Goal: Information Seeking & Learning: Learn about a topic

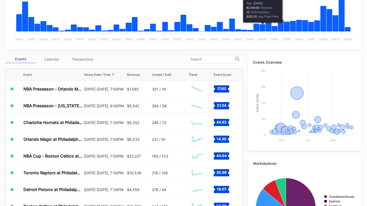
scroll to position [155, 0]
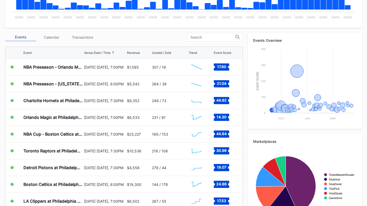
click at [88, 36] on div "Transactions" at bounding box center [82, 37] width 31 height 8
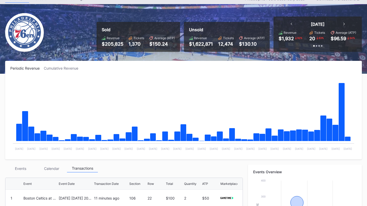
scroll to position [0, 0]
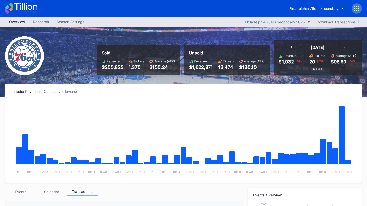
click at [323, 11] on button "Philadelphia 76ers Secondary" at bounding box center [316, 9] width 63 height 10
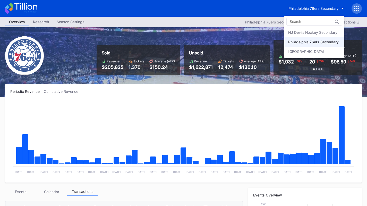
click at [325, 33] on div "NJ Devils Hockey Secondary" at bounding box center [312, 32] width 49 height 4
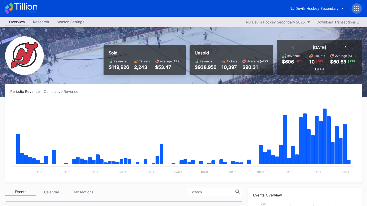
scroll to position [103, 0]
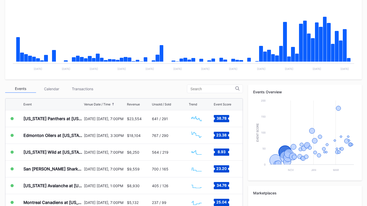
click at [127, 117] on div "$23,554" at bounding box center [134, 118] width 15 height 4
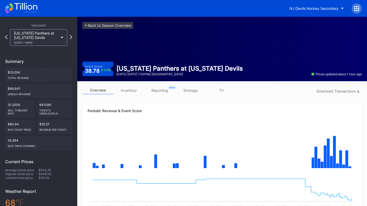
click at [128, 92] on link "inventory" at bounding box center [128, 90] width 31 height 8
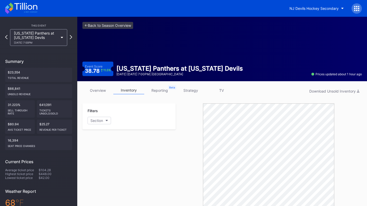
click at [102, 95] on div "overview inventory reporting strategy TV Download Unsold Inventory" at bounding box center [221, 91] width 279 height 11
click at [101, 92] on link "overview" at bounding box center [97, 90] width 31 height 8
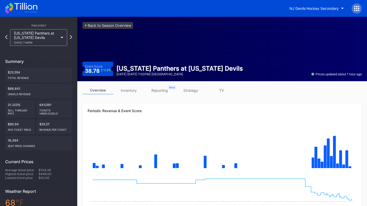
click at [127, 94] on div "overview inventory reporting strategy TV" at bounding box center [221, 91] width 279 height 11
click at [127, 90] on link "inventory" at bounding box center [128, 90] width 31 height 8
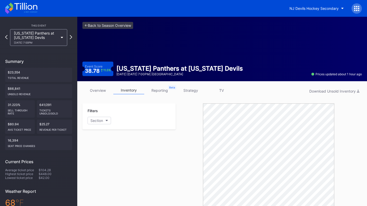
click at [104, 87] on link "overview" at bounding box center [97, 90] width 31 height 8
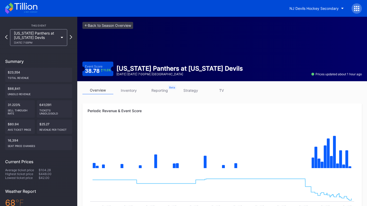
click at [40, 42] on div "[DATE] 7:00PM" at bounding box center [36, 42] width 44 height 3
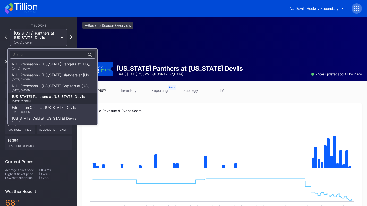
scroll to position [32, 0]
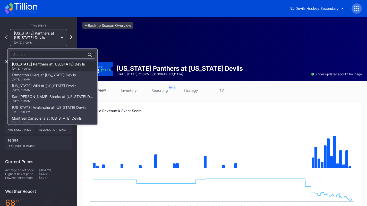
click at [47, 73] on div "Edmonton Oilers at [US_STATE] Devils [DATE] 3:30PM" at bounding box center [44, 77] width 64 height 8
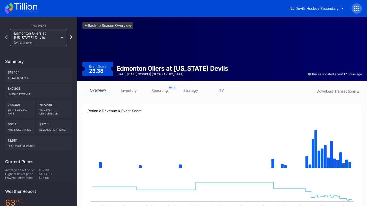
click at [44, 41] on div "Edmonton Oilers at [US_STATE] Devils [DATE] 3:30PM" at bounding box center [36, 37] width 44 height 13
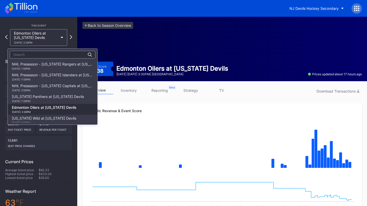
scroll to position [43, 0]
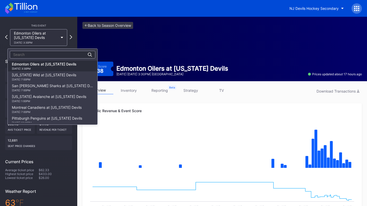
click at [48, 77] on div "[US_STATE] Wild at [US_STATE] Devils [DATE] 7:00PM" at bounding box center [44, 77] width 64 height 8
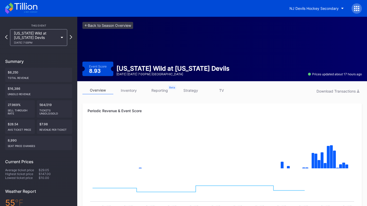
click at [46, 40] on div "[US_STATE] Wild at [US_STATE] Devils [DATE] 7:00PM" at bounding box center [36, 37] width 44 height 13
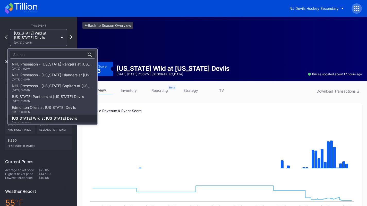
scroll to position [54, 0]
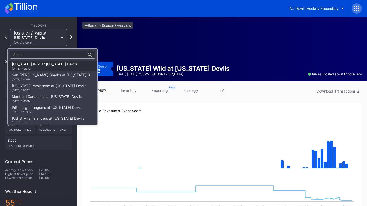
click at [50, 79] on div "10/24 Friday 7:00PM" at bounding box center [52, 79] width 81 height 3
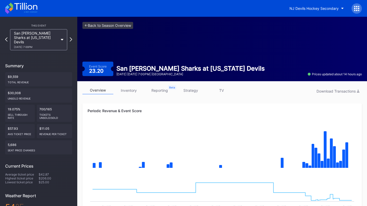
click at [48, 38] on div "San Jose Sharks at New Jersey Devils 10/24 Friday 7:00PM" at bounding box center [36, 40] width 44 height 18
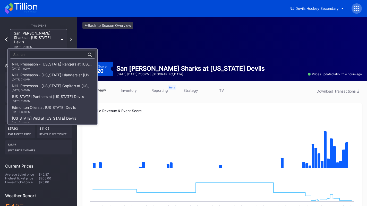
scroll to position [65, 0]
click at [52, 73] on div "Colorado Avalanche at New Jersey Devils 10/26 Sunday 1:00PM" at bounding box center [49, 77] width 74 height 8
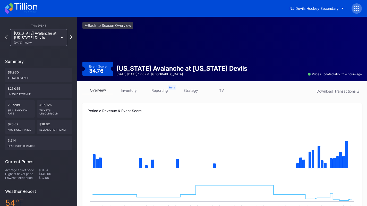
click at [43, 44] on div "Colorado Avalanche at New Jersey Devils 10/26 Sunday 1:00PM" at bounding box center [38, 37] width 57 height 17
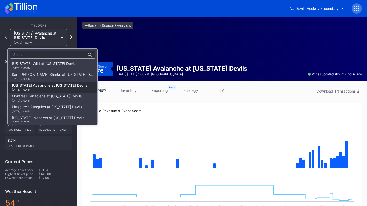
scroll to position [50, 0]
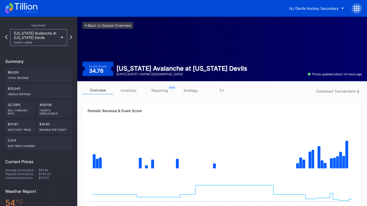
click at [33, 46] on div "Colorado Avalanche at New Jersey Devils 10/26 Sunday 1:00PM" at bounding box center [38, 37] width 57 height 17
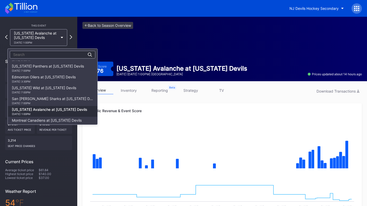
scroll to position [24, 0]
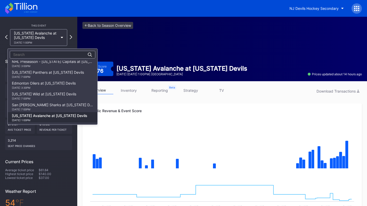
click at [61, 74] on div "[US_STATE] Panthers at [US_STATE] Devils [DATE] 7:00PM" at bounding box center [48, 74] width 72 height 8
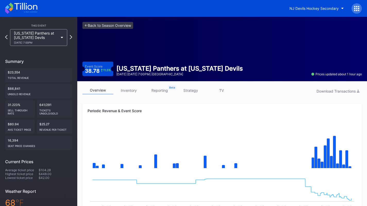
click at [132, 89] on link "inventory" at bounding box center [128, 90] width 31 height 8
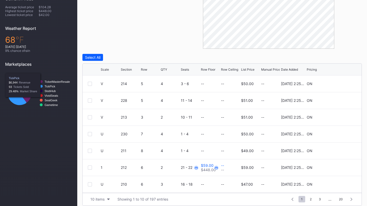
scroll to position [167, 0]
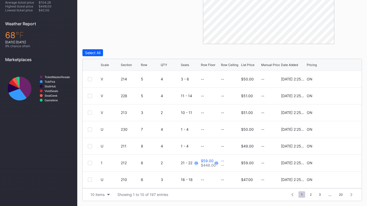
click at [98, 193] on div "10 items" at bounding box center [97, 194] width 14 height 4
click at [98, 182] on div "200 items" at bounding box center [100, 181] width 17 height 4
click at [110, 62] on div "Scale Section Row QTY Seats Row Floor Row Ceiling List Price Manual Price Date …" at bounding box center [222, 65] width 279 height 12
click at [110, 63] on icon at bounding box center [111, 64] width 3 height 3
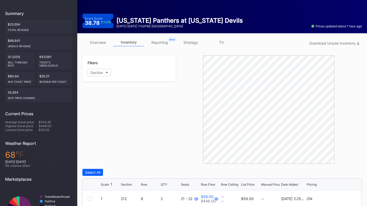
scroll to position [39, 0]
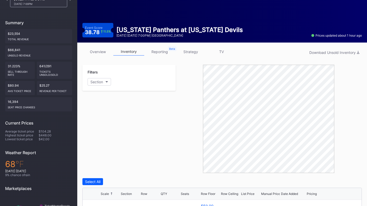
click at [102, 85] on button "Section" at bounding box center [99, 81] width 23 height 7
click at [100, 114] on div "1" at bounding box center [118, 111] width 60 height 10
click at [101, 122] on div "2" at bounding box center [100, 120] width 2 height 4
click at [103, 130] on div "3" at bounding box center [118, 130] width 60 height 10
click at [103, 136] on div "4" at bounding box center [118, 139] width 60 height 10
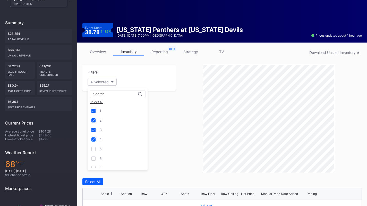
click at [104, 144] on div "5" at bounding box center [118, 149] width 60 height 10
click at [107, 155] on div "6" at bounding box center [118, 158] width 60 height 10
click at [106, 140] on div "7" at bounding box center [118, 142] width 60 height 10
click at [108, 148] on div "9" at bounding box center [118, 152] width 60 height 10
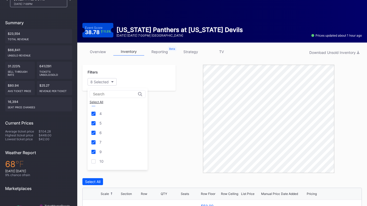
click at [108, 157] on div "10" at bounding box center [118, 161] width 60 height 10
click at [109, 121] on div "11" at bounding box center [118, 119] width 60 height 10
click at [109, 128] on div "12" at bounding box center [118, 129] width 60 height 10
click at [109, 135] on div "13" at bounding box center [118, 138] width 60 height 10
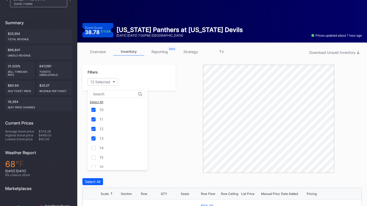
click at [110, 146] on div "14" at bounding box center [118, 148] width 60 height 10
click at [112, 155] on div "15" at bounding box center [118, 157] width 60 height 10
click at [110, 140] on div "16" at bounding box center [118, 141] width 60 height 10
click at [111, 151] on div "17" at bounding box center [118, 151] width 60 height 10
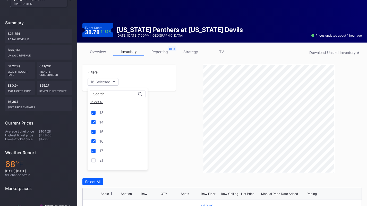
click at [111, 155] on div "17" at bounding box center [118, 151] width 60 height 10
click at [114, 146] on div "17" at bounding box center [118, 151] width 60 height 10
click at [115, 154] on div "17" at bounding box center [118, 151] width 60 height 10
click at [115, 155] on div "21" at bounding box center [118, 160] width 60 height 10
click at [116, 149] on div "17" at bounding box center [118, 151] width 60 height 10
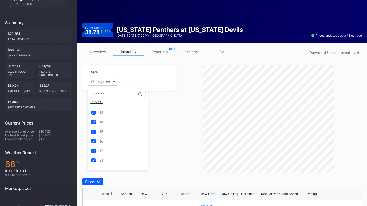
scroll to position [129, 0]
click at [114, 140] on div "22" at bounding box center [118, 144] width 60 height 10
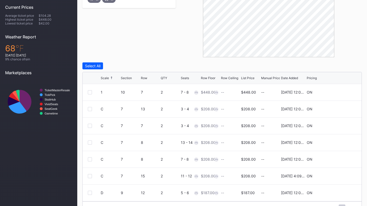
scroll to position [167, 0]
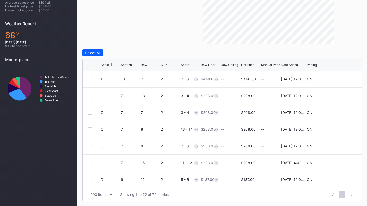
click at [104, 193] on div "200 items" at bounding box center [98, 194] width 17 height 4
click at [105, 182] on div "200 items" at bounding box center [100, 181] width 17 height 4
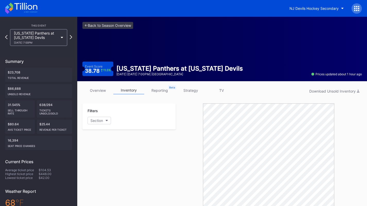
click at [96, 89] on link "overview" at bounding box center [97, 90] width 31 height 8
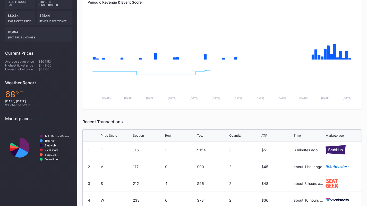
scroll to position [109, 0]
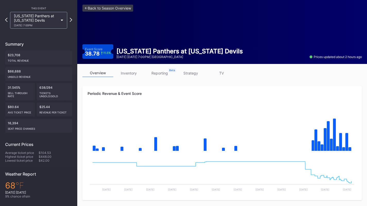
scroll to position [17, 0]
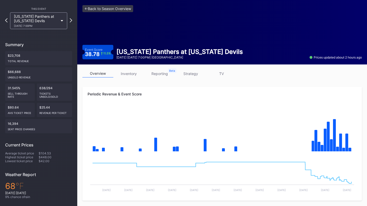
click at [126, 71] on link "inventory" at bounding box center [128, 74] width 31 height 8
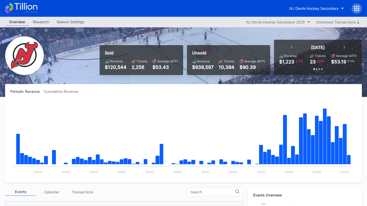
scroll to position [50, 0]
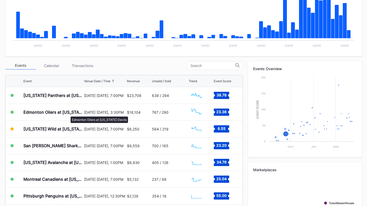
scroll to position [126, 0]
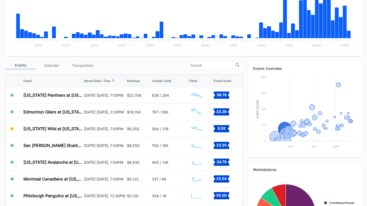
click at [71, 98] on div "[US_STATE] Panthers at [US_STATE] Devils" at bounding box center [52, 95] width 59 height 16
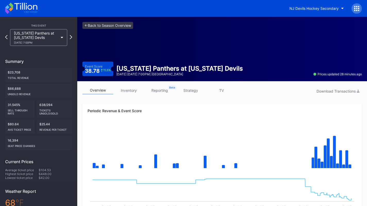
click at [132, 92] on link "inventory" at bounding box center [128, 90] width 31 height 8
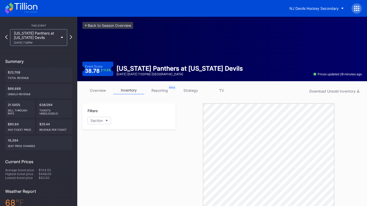
click at [96, 89] on link "overview" at bounding box center [97, 90] width 31 height 8
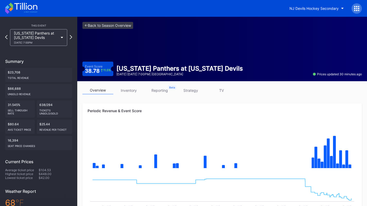
click at [190, 95] on div "overview inventory reporting strategy TV" at bounding box center [221, 91] width 279 height 11
click at [190, 93] on link "strategy" at bounding box center [190, 90] width 31 height 8
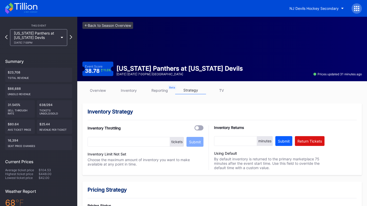
click at [100, 88] on link "overview" at bounding box center [97, 90] width 31 height 8
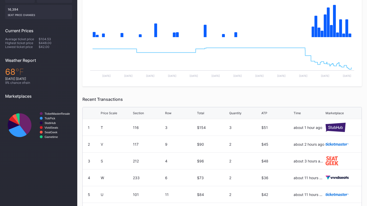
scroll to position [179, 0]
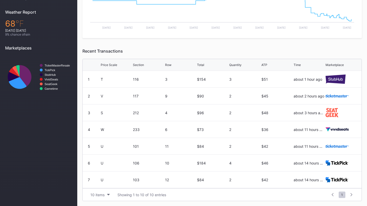
click at [94, 193] on div "10 items" at bounding box center [97, 194] width 14 height 4
click at [94, 181] on div "200 items" at bounding box center [100, 181] width 17 height 4
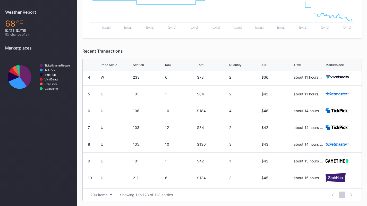
scroll to position [0, 0]
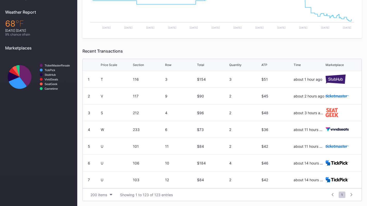
click at [264, 64] on div "ATP" at bounding box center [264, 65] width 6 height 4
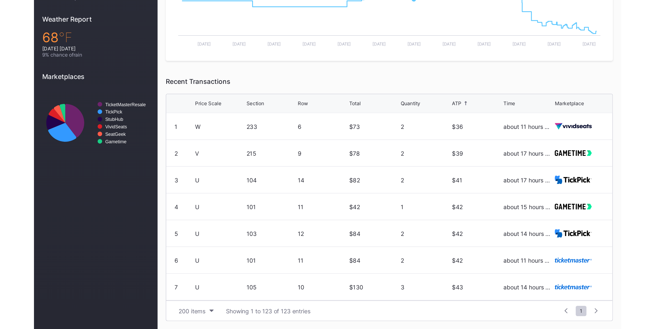
scroll to position [55, 0]
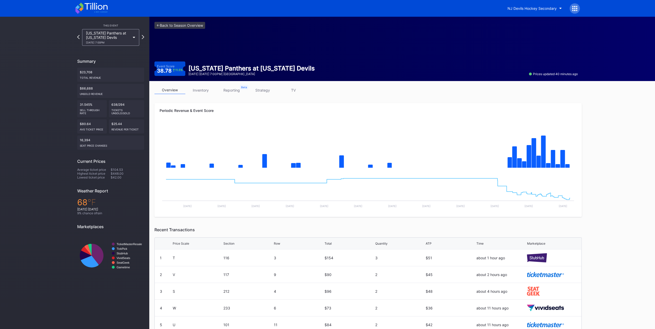
click at [205, 87] on link "inventory" at bounding box center [200, 90] width 31 height 8
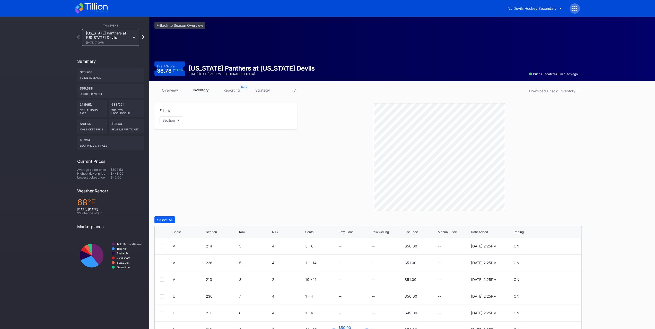
click at [171, 87] on link "overview" at bounding box center [170, 90] width 31 height 8
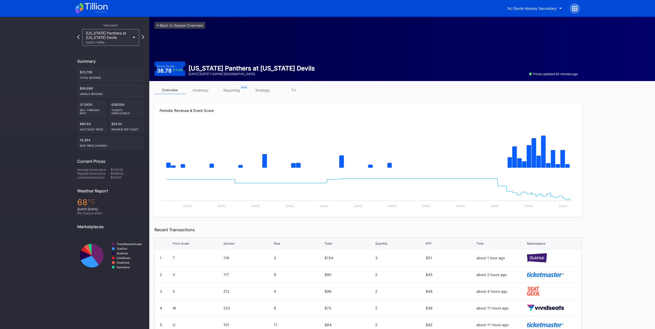
click at [542, 8] on div "NJ Devils Hockey Secondary" at bounding box center [532, 8] width 49 height 4
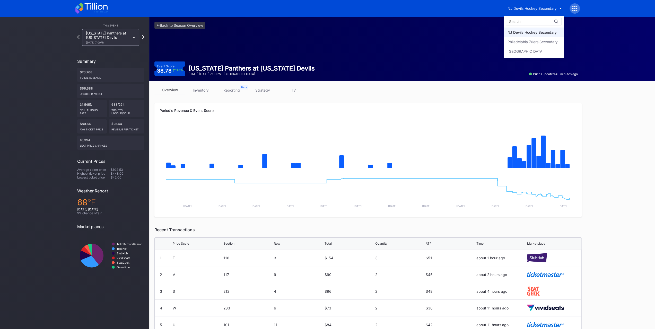
click at [539, 40] on div "Philadelphia 76ers Secondary" at bounding box center [533, 42] width 50 height 4
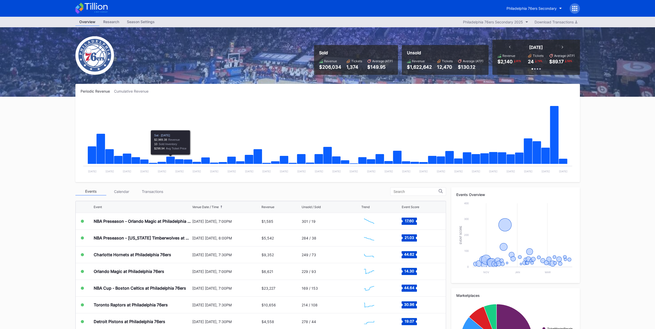
click at [152, 190] on div "Transactions" at bounding box center [152, 192] width 31 height 8
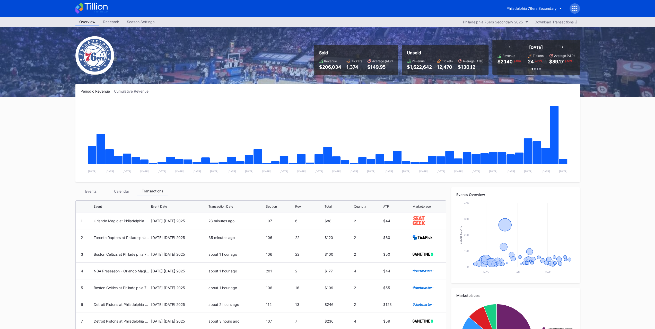
click at [91, 190] on div "Events" at bounding box center [90, 191] width 31 height 8
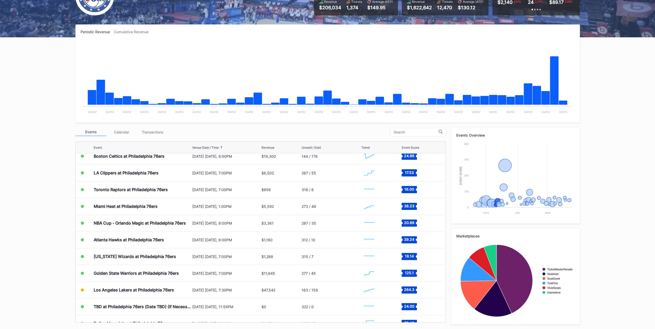
scroll to position [129, 0]
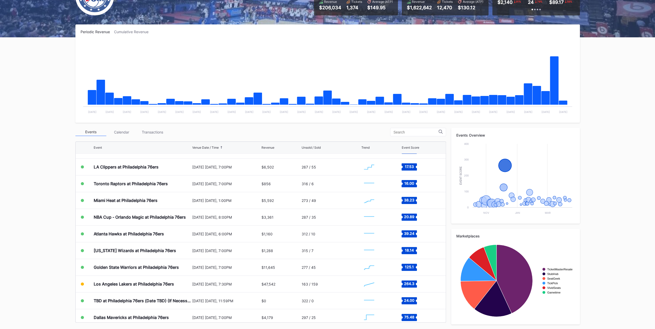
click at [113, 287] on div "Los Angeles Lakers at Philadelphia 76ers" at bounding box center [142, 284] width 97 height 16
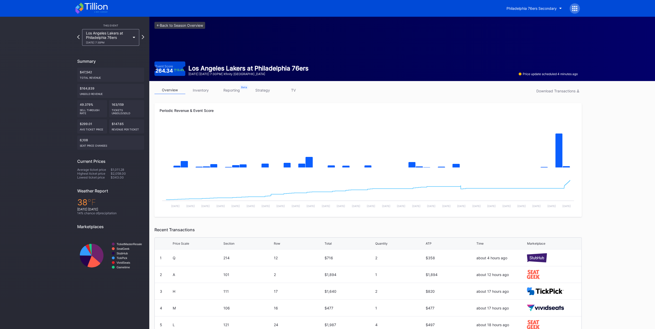
click at [213, 92] on link "inventory" at bounding box center [200, 90] width 31 height 8
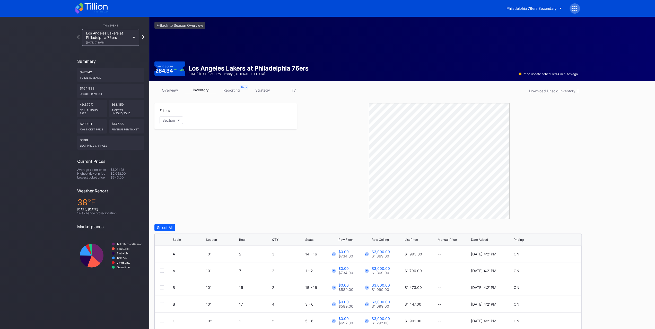
click at [107, 12] on icon at bounding box center [91, 8] width 32 height 11
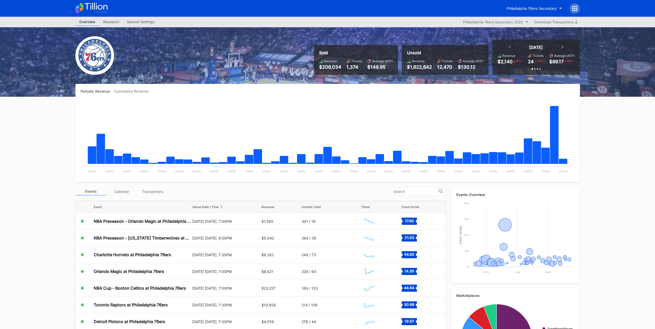
click at [159, 190] on div "Transactions" at bounding box center [152, 192] width 31 height 8
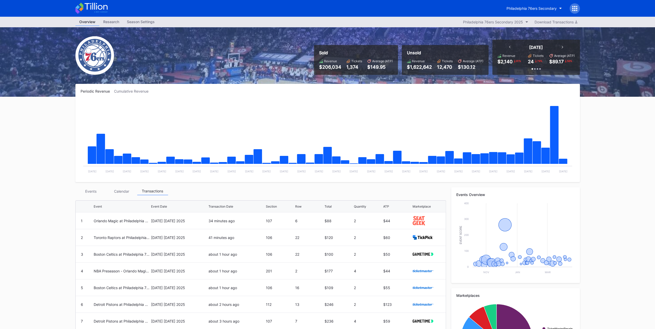
click at [555, 5] on button "Philadelphia 76ers Secondary" at bounding box center [534, 9] width 63 height 10
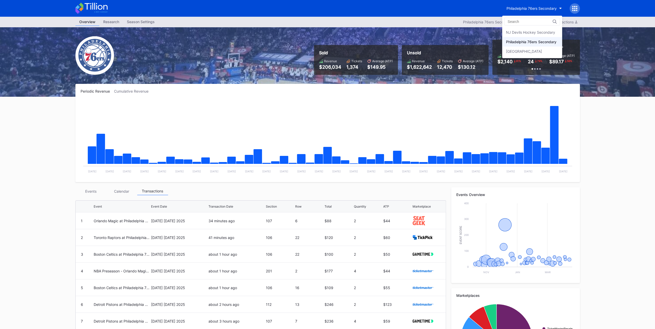
click at [544, 36] on div "NJ Devils Hockey Secondary" at bounding box center [532, 33] width 60 height 10
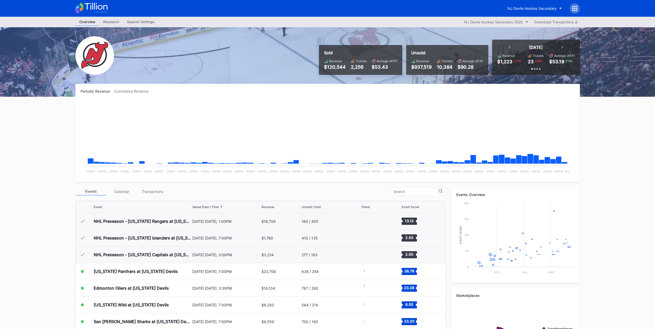
scroll to position [50, 0]
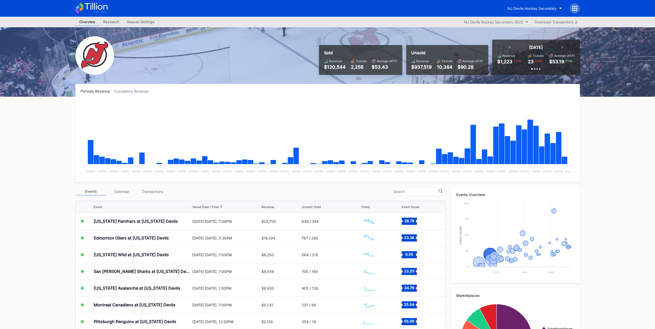
click at [536, 6] on div "NJ Devils Hockey Secondary" at bounding box center [532, 8] width 49 height 4
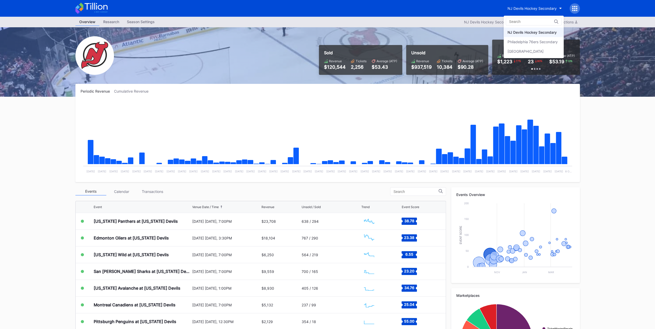
click at [541, 50] on div "[GEOGRAPHIC_DATA]" at bounding box center [526, 51] width 36 height 4
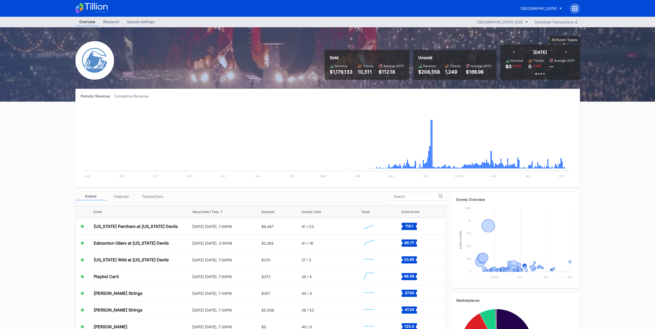
scroll to position [921, 0]
click at [159, 194] on div "Transactions" at bounding box center [152, 197] width 31 height 8
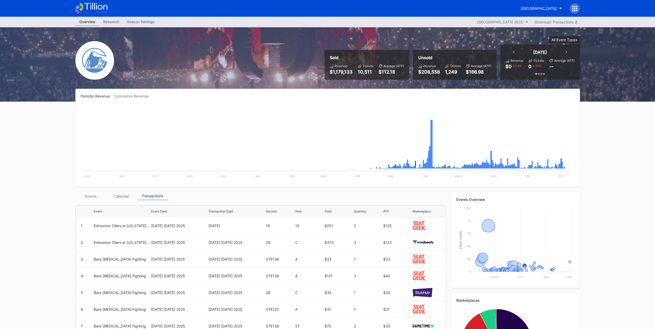
click at [88, 200] on div "Events Calendar Transactions Event Event Date Transaction Date Section Row Tota…" at bounding box center [260, 295] width 371 height 206
click at [91, 197] on div "Events" at bounding box center [90, 196] width 31 height 8
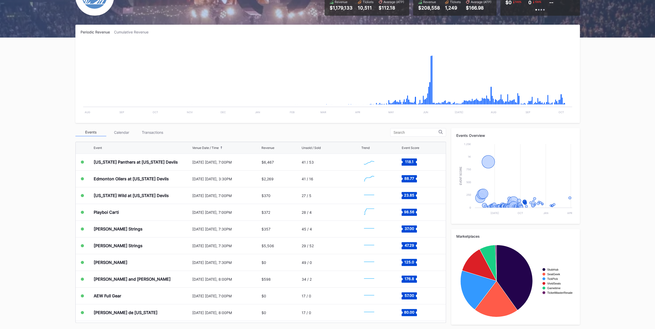
scroll to position [920, 0]
click at [156, 167] on div "[US_STATE] Panthers at [US_STATE] Devils" at bounding box center [142, 162] width 97 height 16
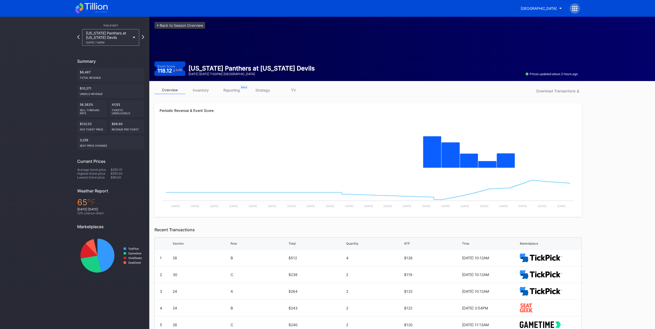
click at [209, 90] on link "inventory" at bounding box center [200, 90] width 31 height 8
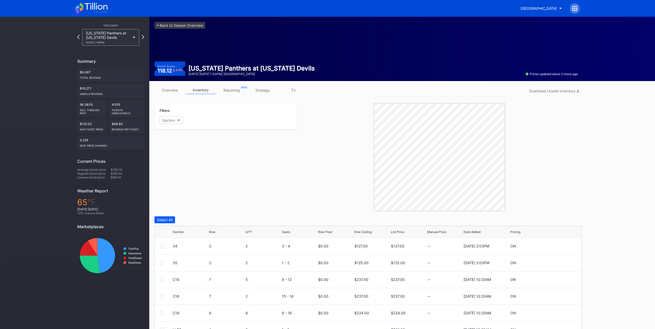
click at [121, 32] on div "[US_STATE] Panthers at [US_STATE] Devils [DATE] 7:00PM" at bounding box center [108, 37] width 44 height 13
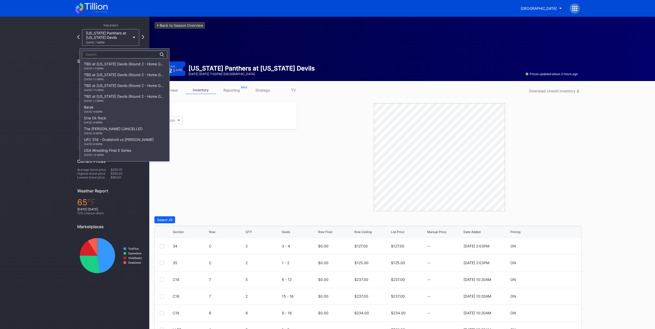
scroll to position [600, 0]
click at [129, 77] on div "Edmonton Oilers at [US_STATE] Devils [DATE] 3:30PM" at bounding box center [125, 71] width 90 height 11
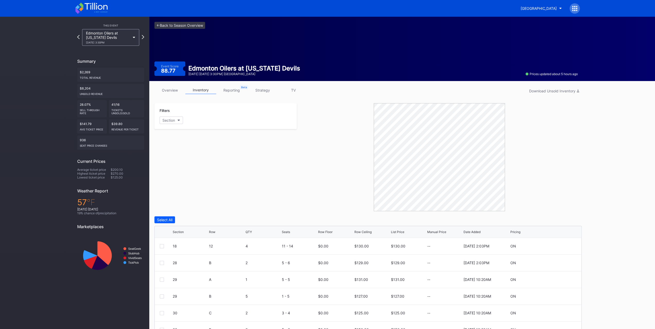
click at [120, 40] on div "Edmonton Oilers at [US_STATE] Devils [DATE] 3:30PM" at bounding box center [108, 37] width 44 height 13
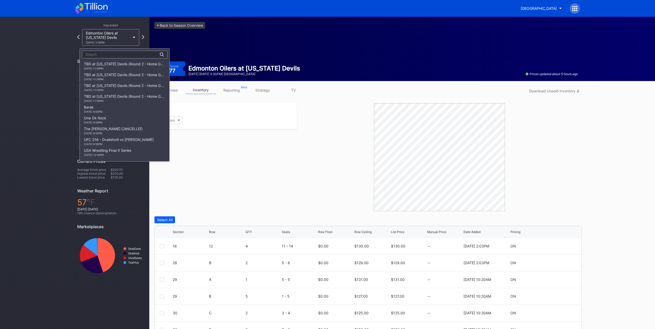
scroll to position [611, 0]
click at [128, 74] on div "[US_STATE] Wild at [US_STATE] Devils [DATE] 7:00PM" at bounding box center [116, 72] width 64 height 8
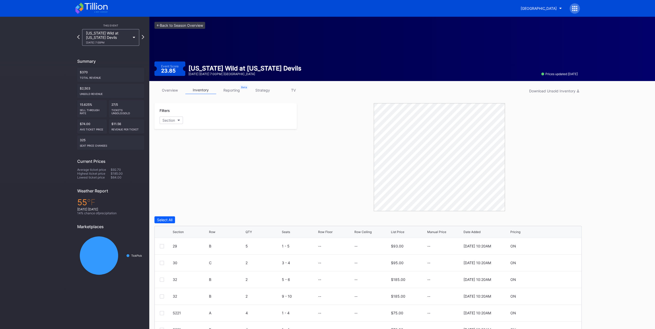
click at [176, 91] on link "overview" at bounding box center [170, 90] width 31 height 8
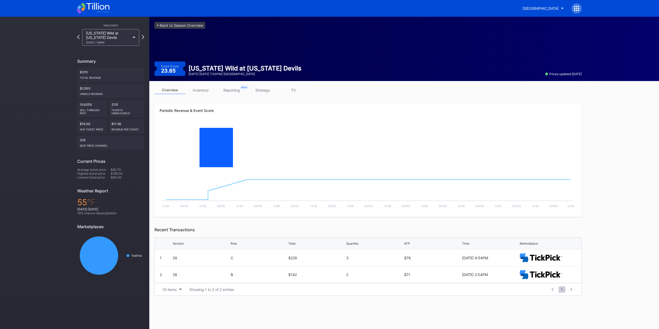
click at [132, 35] on div "[US_STATE] Wild at [US_STATE] Devils [DATE] 7:00PM" at bounding box center [110, 37] width 57 height 17
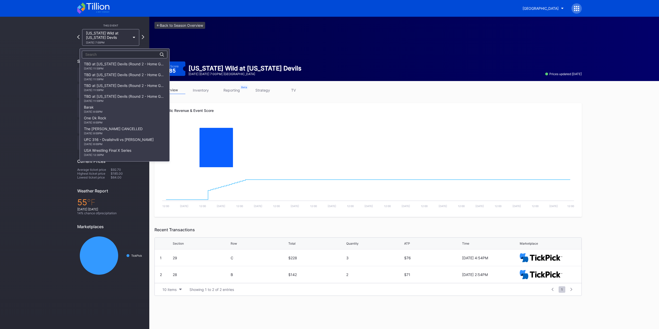
scroll to position [621, 0]
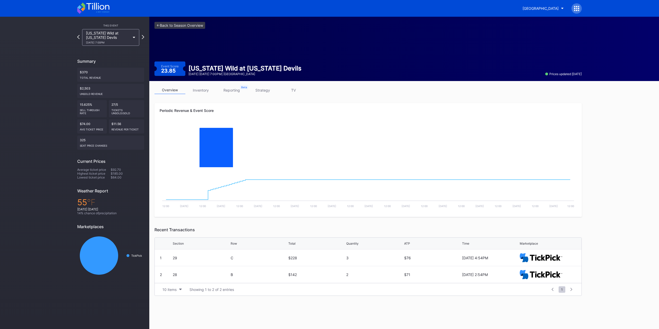
click at [86, 35] on div "[US_STATE] Wild at [US_STATE] Devils [DATE] 7:00PM" at bounding box center [110, 37] width 57 height 17
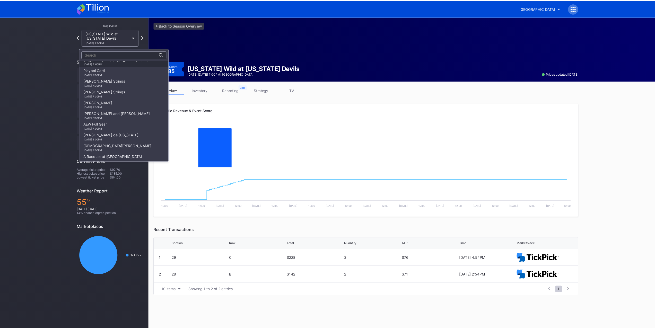
scroll to position [596, 0]
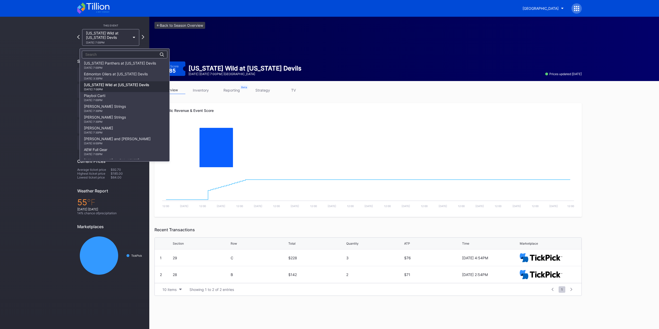
click at [133, 69] on div "[DATE] 7:00PM" at bounding box center [120, 67] width 72 height 3
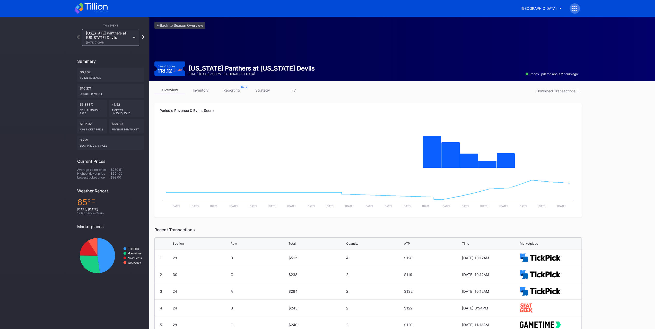
click at [209, 89] on link "inventory" at bounding box center [200, 90] width 31 height 8
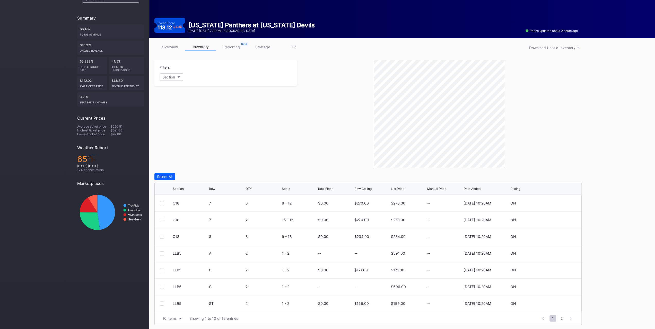
scroll to position [50, 0]
click at [178, 319] on button "10 items" at bounding box center [172, 318] width 24 height 7
click at [178, 307] on div "200 items" at bounding box center [172, 306] width 24 height 10
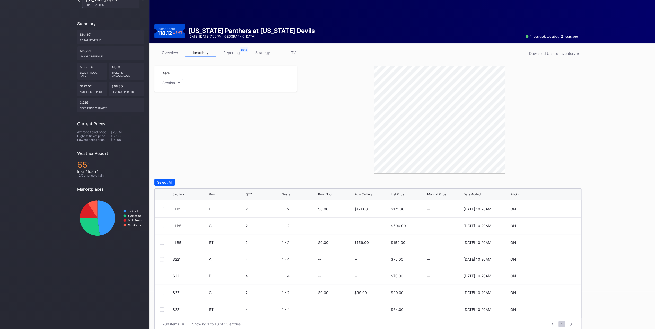
scroll to position [0, 0]
